Goal: Task Accomplishment & Management: Manage account settings

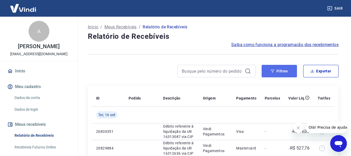
click at [284, 70] on button "Filtros" at bounding box center [279, 71] width 35 height 12
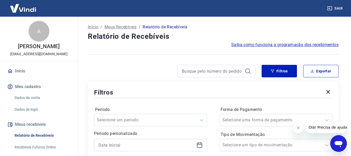
click at [297, 127] on icon "Fechar mensagem da empresa" at bounding box center [298, 127] width 4 height 4
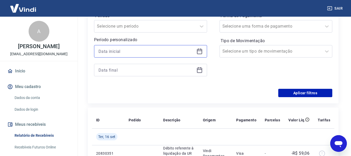
click at [164, 54] on input at bounding box center [146, 51] width 96 height 8
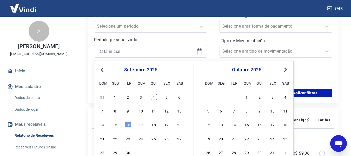
click at [155, 96] on div "4" at bounding box center [154, 97] width 6 height 6
type input "[DATE]"
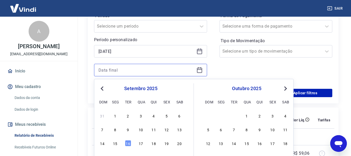
click at [134, 73] on input at bounding box center [146, 70] width 96 height 8
click at [117, 141] on div "15" at bounding box center [115, 143] width 6 height 6
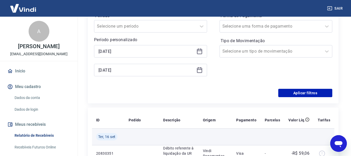
type input "[DATE]"
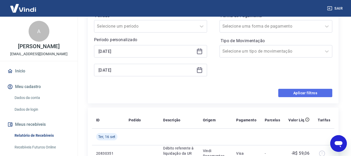
click at [288, 94] on button "Aplicar filtros" at bounding box center [305, 93] width 54 height 8
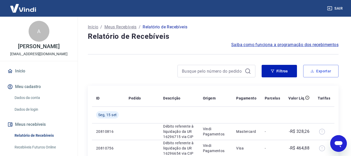
click at [319, 71] on button "Exportar" at bounding box center [320, 71] width 35 height 12
type input "[DATE]"
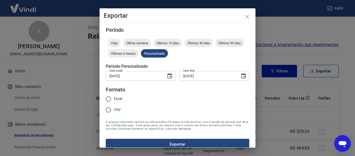
click at [115, 110] on span "CSV" at bounding box center [117, 109] width 7 height 5
click at [114, 110] on input "CSV" at bounding box center [108, 109] width 11 height 11
radio input "true"
click at [141, 141] on button "Exportar" at bounding box center [177, 143] width 143 height 11
